Goal: Find specific page/section

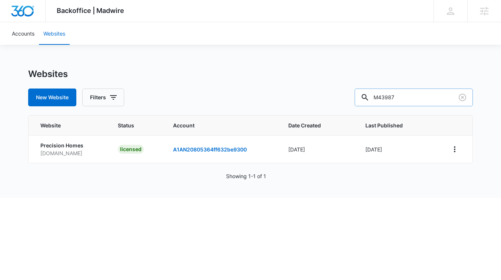
click at [426, 95] on input "M43987" at bounding box center [414, 98] width 118 height 18
paste input "329963"
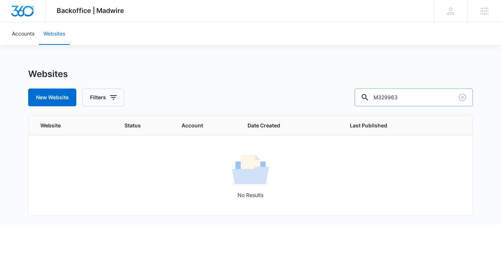
click at [410, 95] on input "M329963" at bounding box center [414, 98] width 118 height 18
paste input "Diamond"
type input "Diamond"
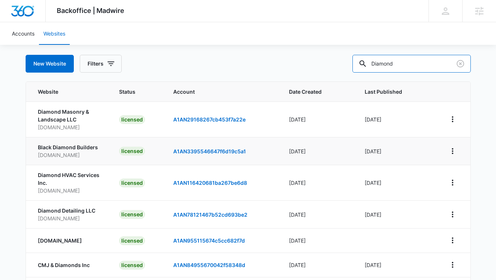
scroll to position [49, 0]
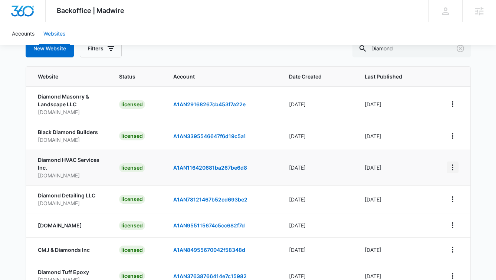
click at [450, 166] on icon "View More" at bounding box center [452, 167] width 9 height 9
click at [399, 202] on link "Edit Website" at bounding box center [411, 199] width 30 height 6
click at [451, 168] on icon "View More" at bounding box center [452, 167] width 9 height 9
click at [423, 208] on link "Visit Website" at bounding box center [411, 210] width 31 height 6
